Goal: Transaction & Acquisition: Purchase product/service

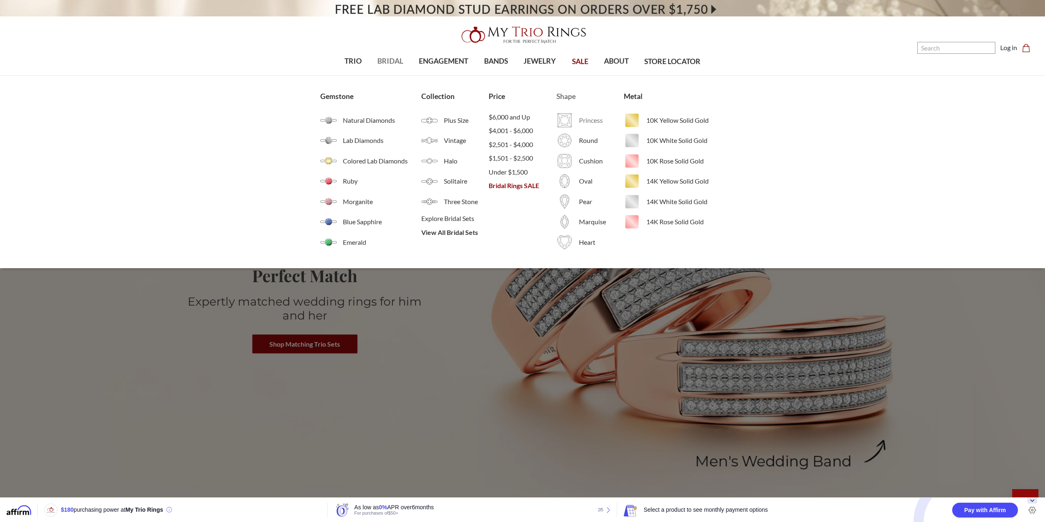
click at [582, 120] on span "Princess" at bounding box center [601, 120] width 45 height 10
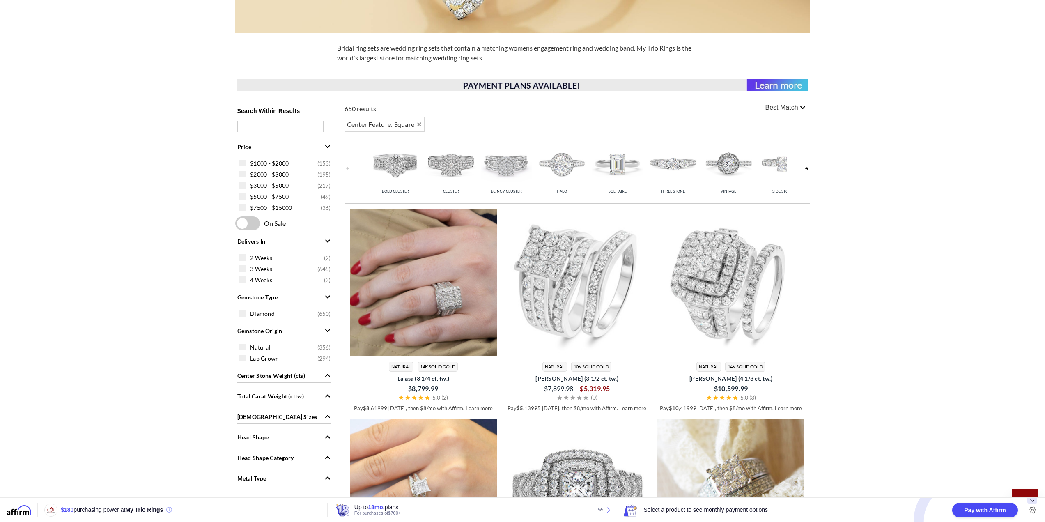
scroll to position [288, 0]
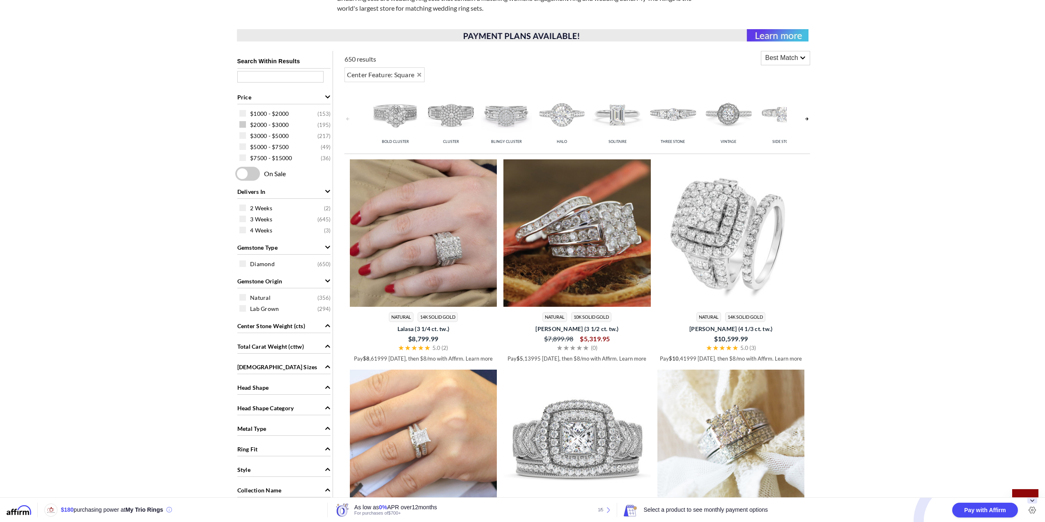
click at [243, 124] on span at bounding box center [242, 124] width 7 height 7
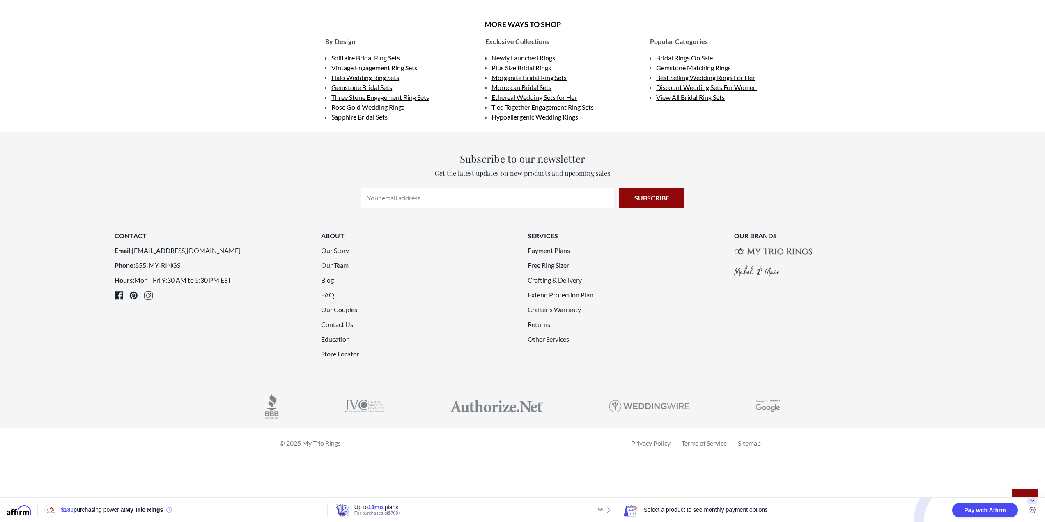
scroll to position [2382, 0]
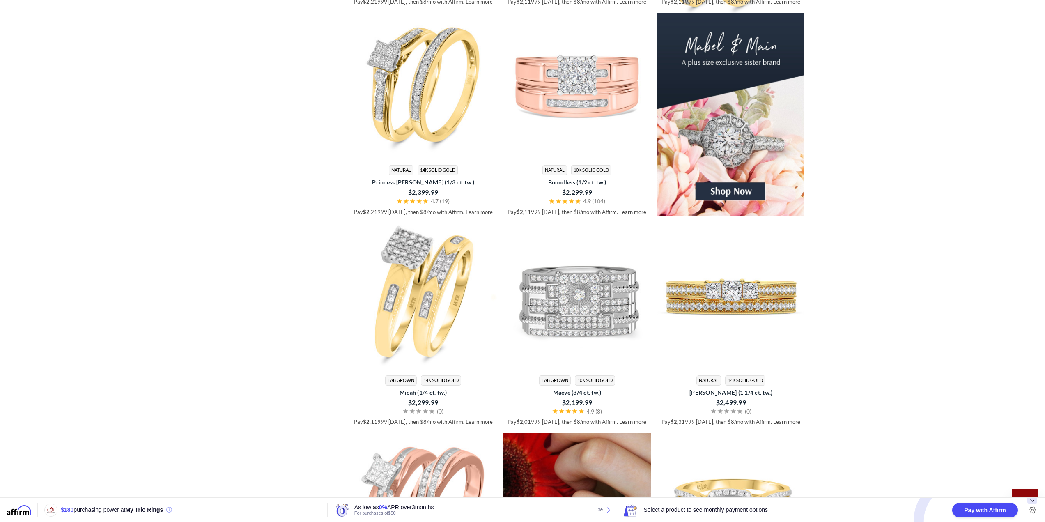
scroll to position [1479, 0]
